Goal: Task Accomplishment & Management: Complete application form

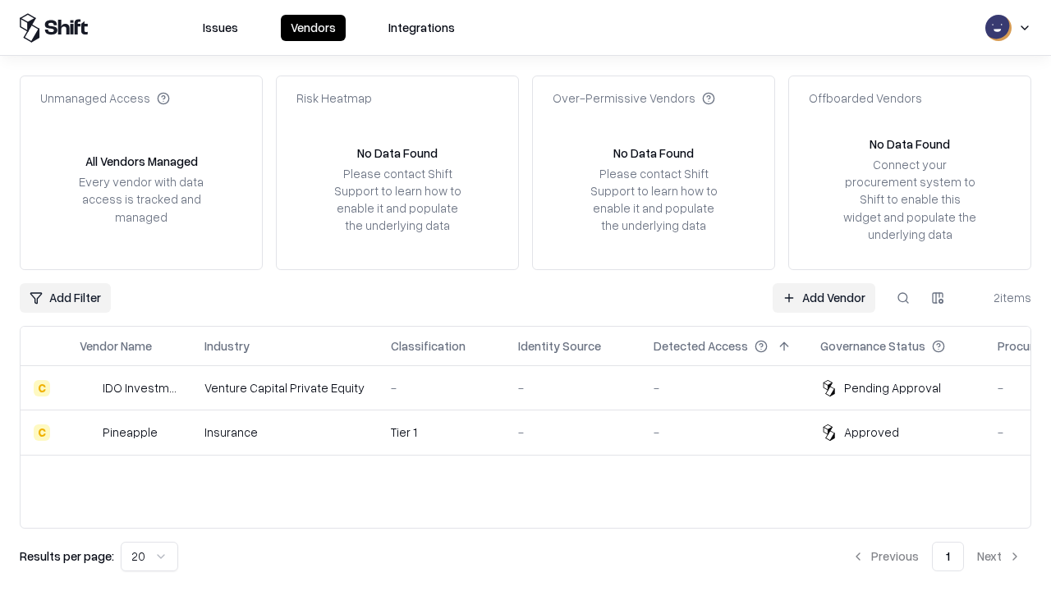
click at [823, 297] on link "Add Vendor" at bounding box center [824, 298] width 103 height 30
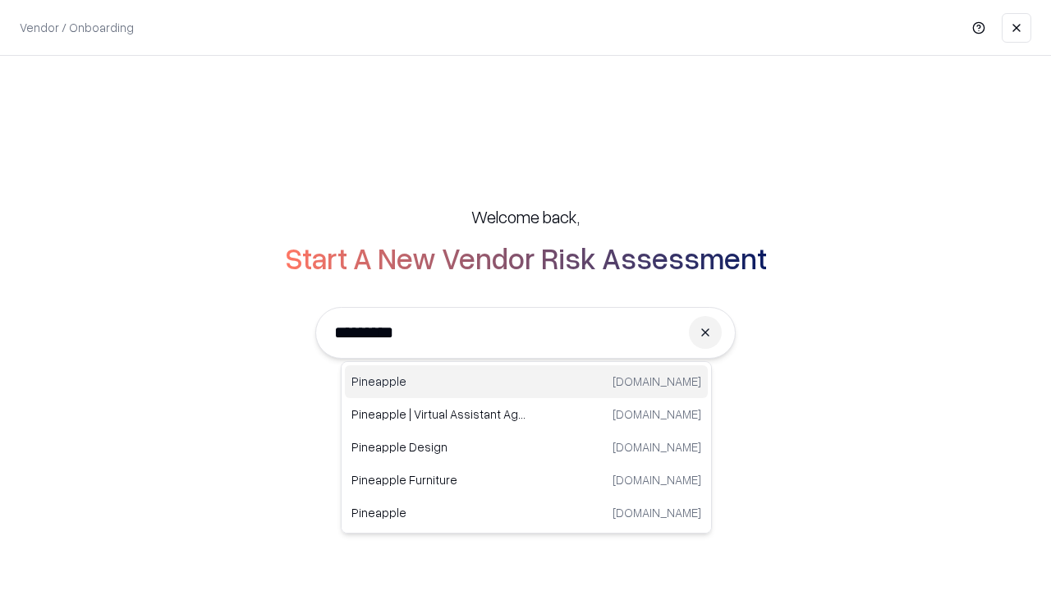
click at [526, 382] on div "Pineapple [DOMAIN_NAME]" at bounding box center [526, 381] width 363 height 33
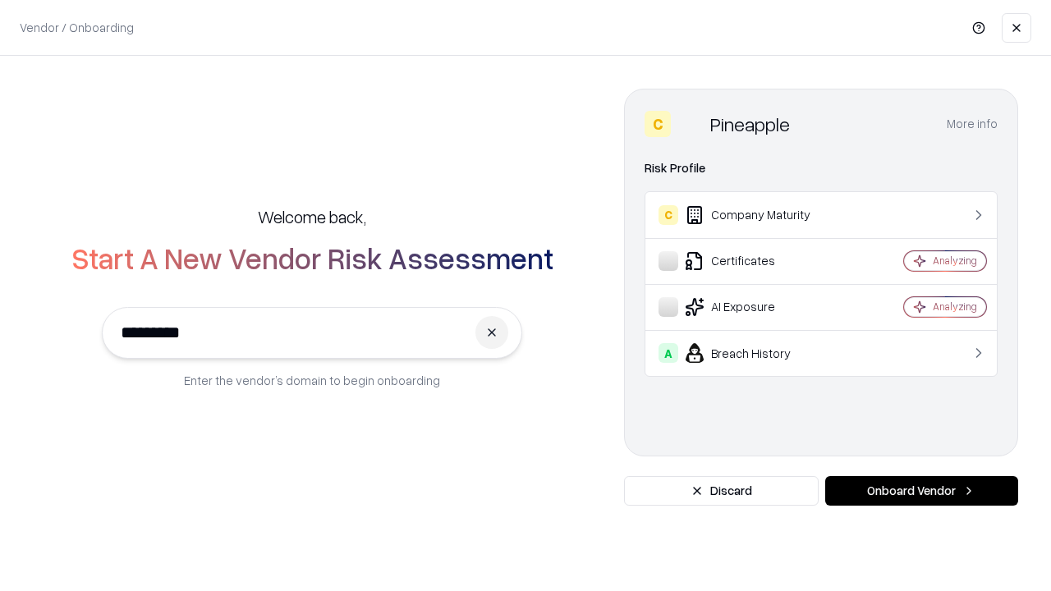
type input "*********"
click at [921, 491] on button "Onboard Vendor" at bounding box center [921, 491] width 193 height 30
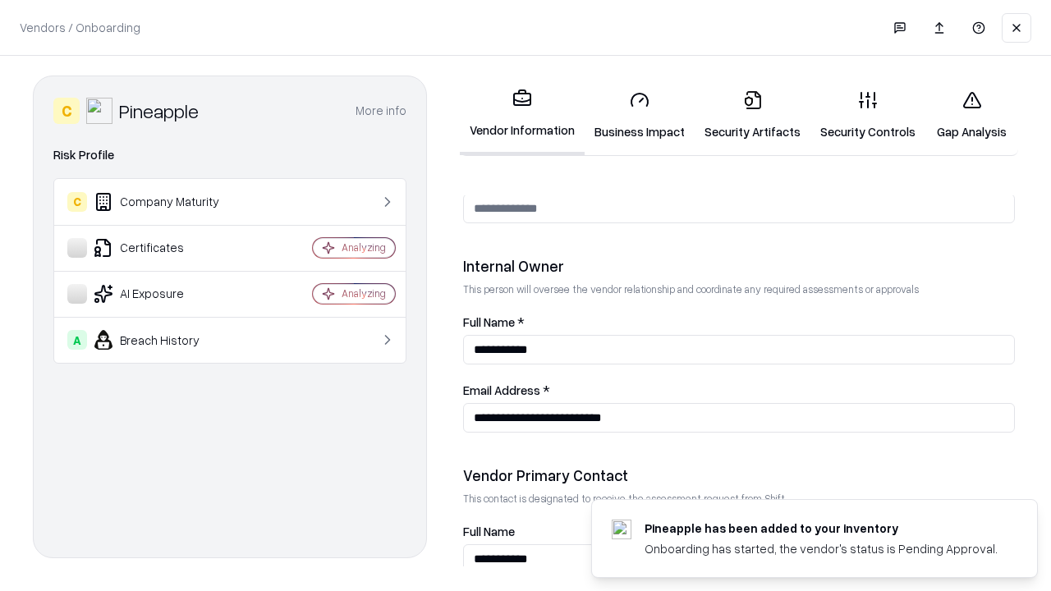
scroll to position [851, 0]
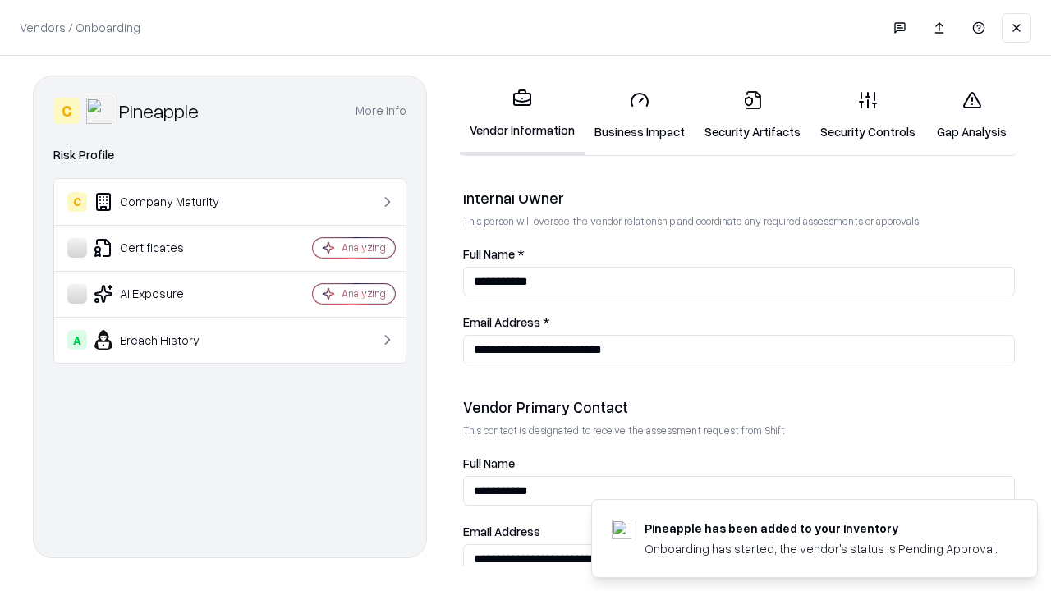
click at [640, 115] on link "Business Impact" at bounding box center [640, 115] width 110 height 76
click at [752, 115] on link "Security Artifacts" at bounding box center [753, 115] width 116 height 76
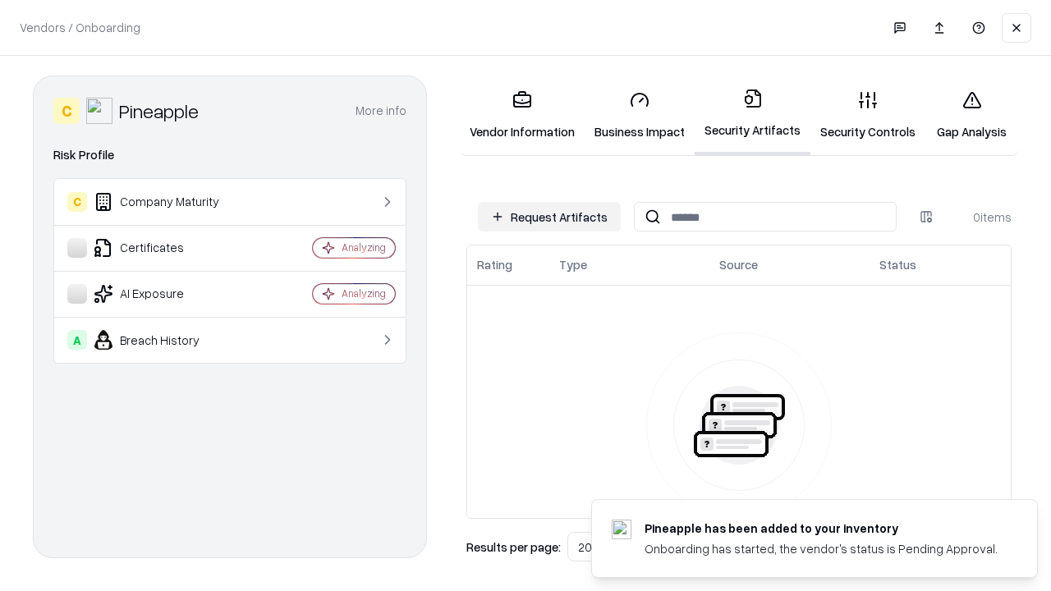
click at [549, 217] on button "Request Artifacts" at bounding box center [549, 217] width 143 height 30
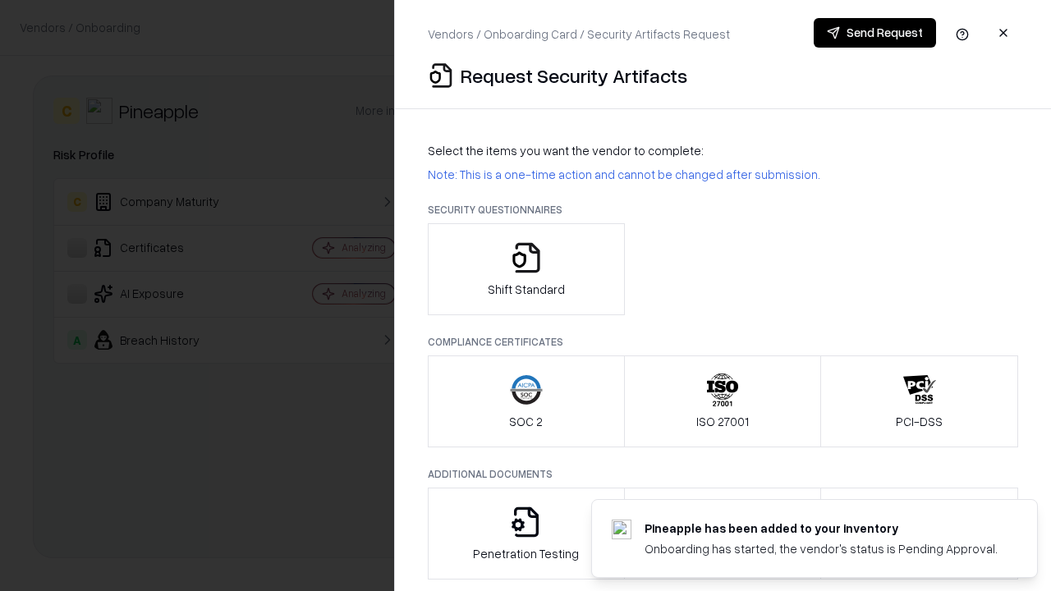
click at [525, 269] on icon "button" at bounding box center [526, 257] width 33 height 33
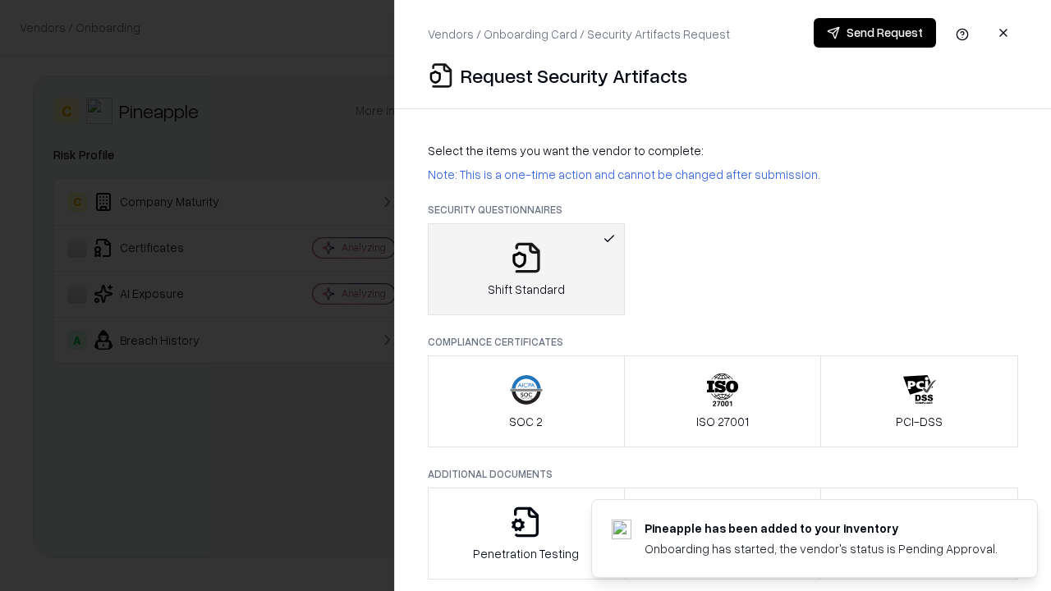
click at [874, 33] on button "Send Request" at bounding box center [875, 33] width 122 height 30
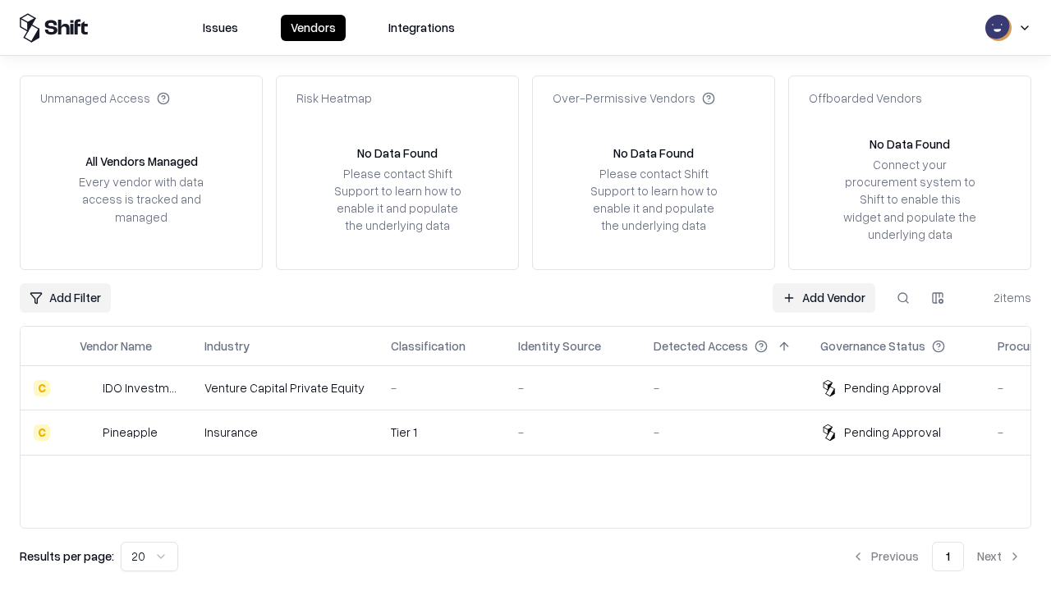
click at [823, 297] on link "Add Vendor" at bounding box center [824, 298] width 103 height 30
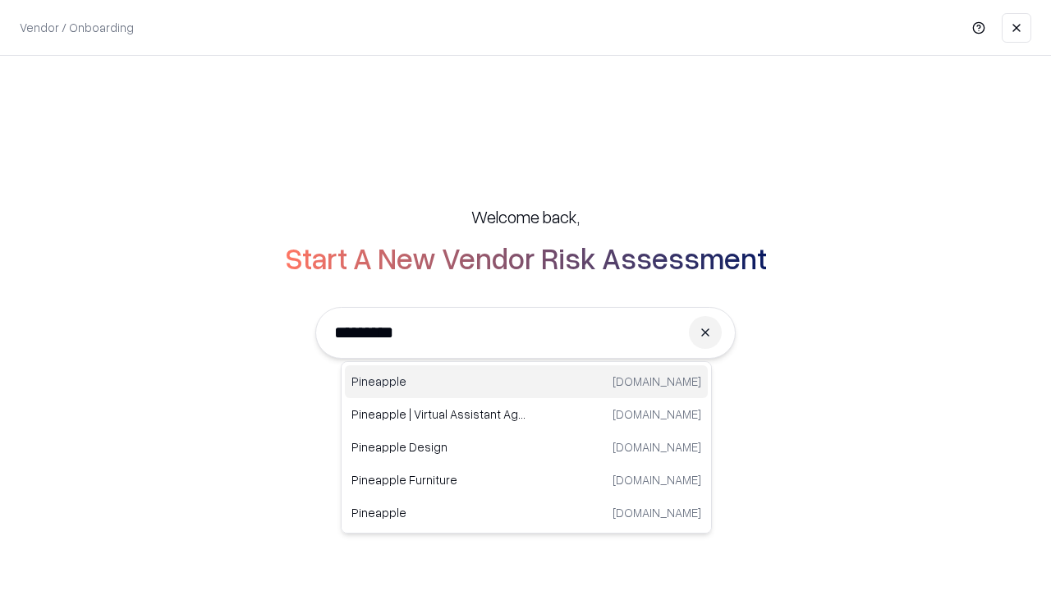
click at [526, 382] on div "Pineapple [DOMAIN_NAME]" at bounding box center [526, 381] width 363 height 33
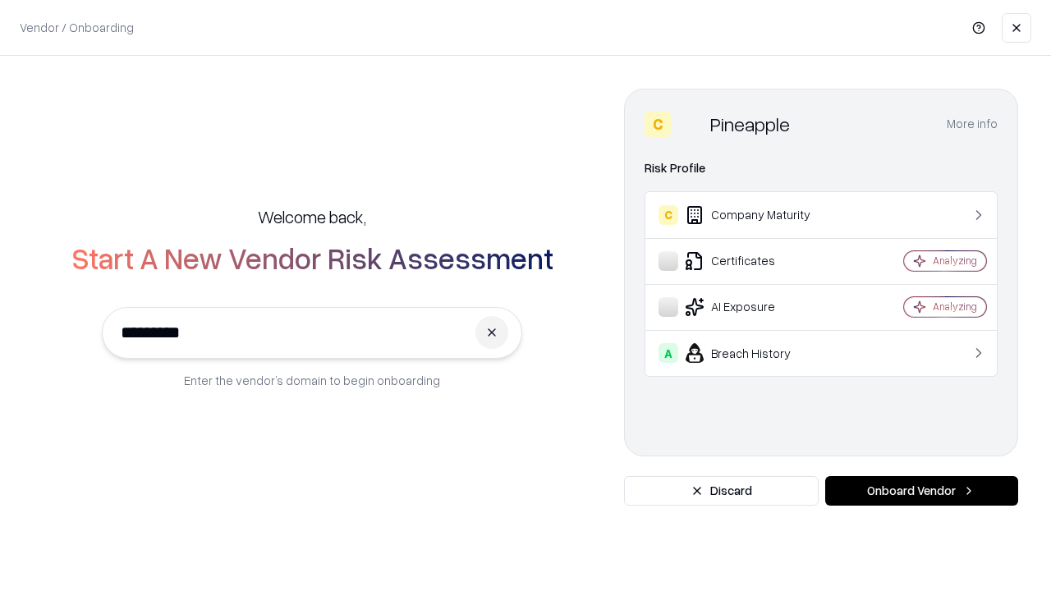
type input "*********"
click at [921, 491] on button "Onboard Vendor" at bounding box center [921, 491] width 193 height 30
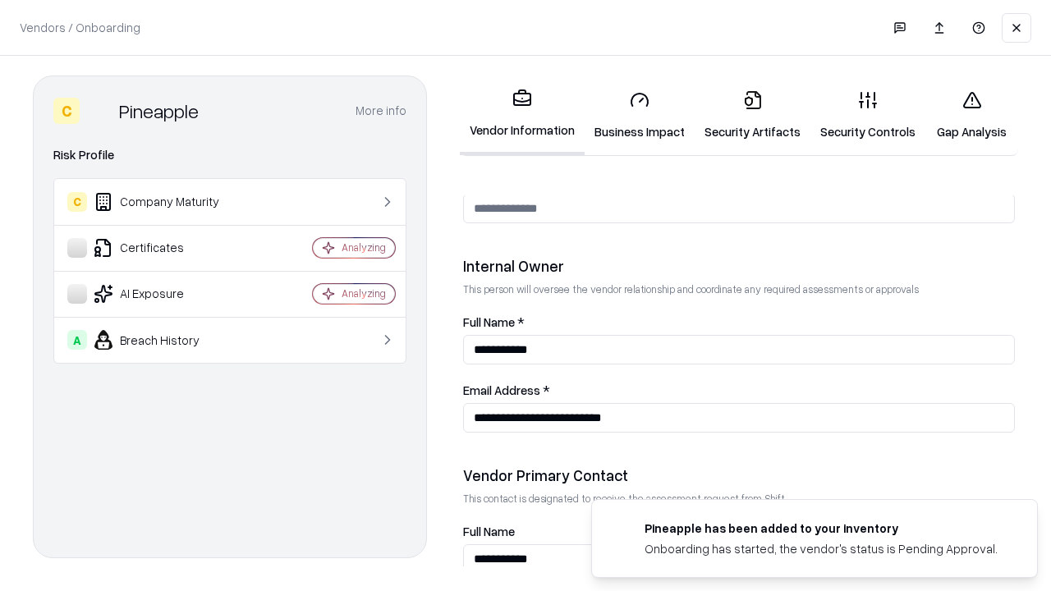
scroll to position [851, 0]
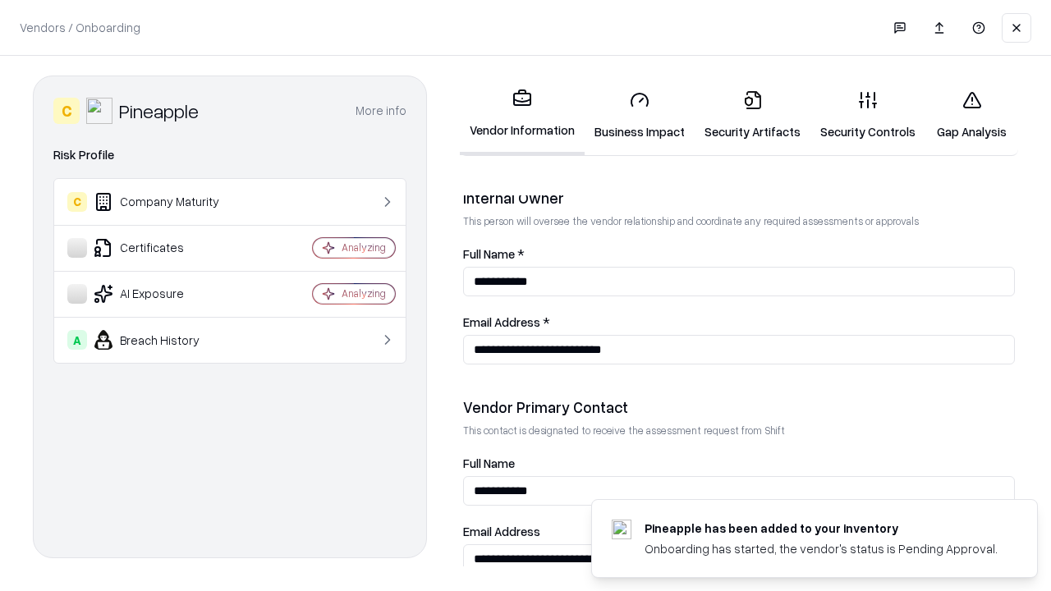
click at [971, 115] on link "Gap Analysis" at bounding box center [971, 115] width 93 height 76
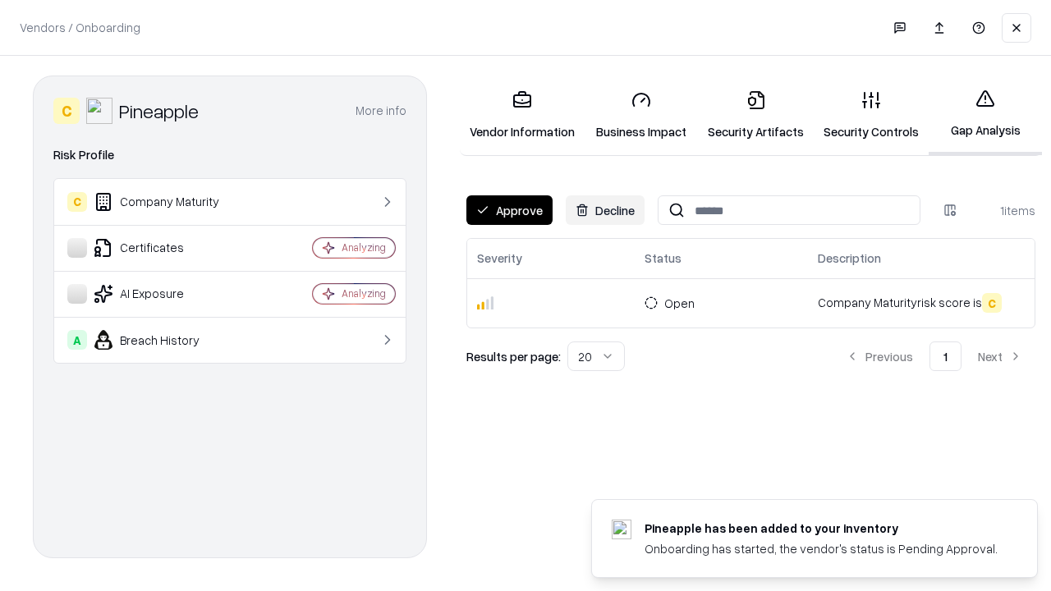
click at [509, 210] on button "Approve" at bounding box center [509, 210] width 86 height 30
